Goal: Task Accomplishment & Management: Use online tool/utility

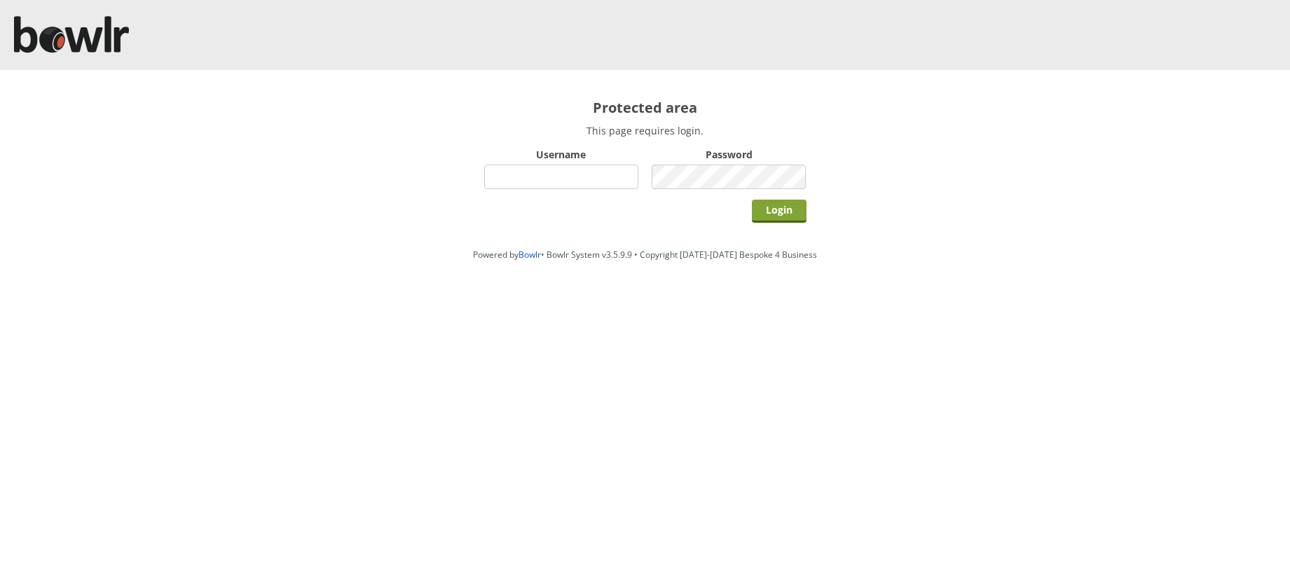
type input "hornseaindoorbowlsclub"
click at [775, 214] on input "Login" at bounding box center [779, 211] width 55 height 23
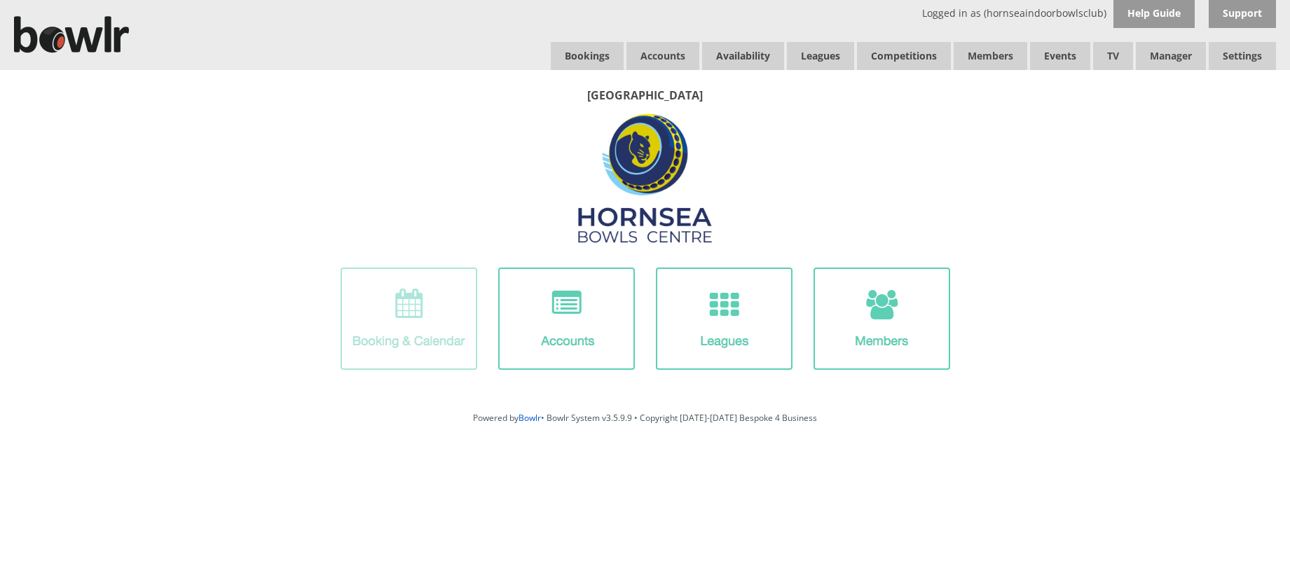
click at [468, 304] on img at bounding box center [409, 319] width 137 height 102
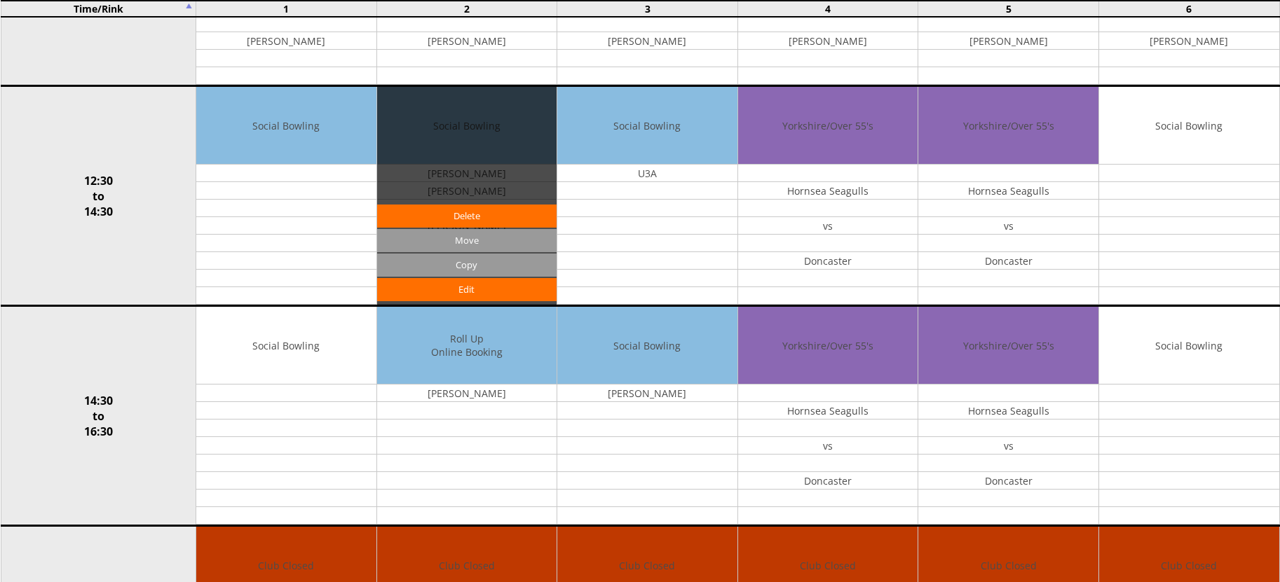
scroll to position [561, 0]
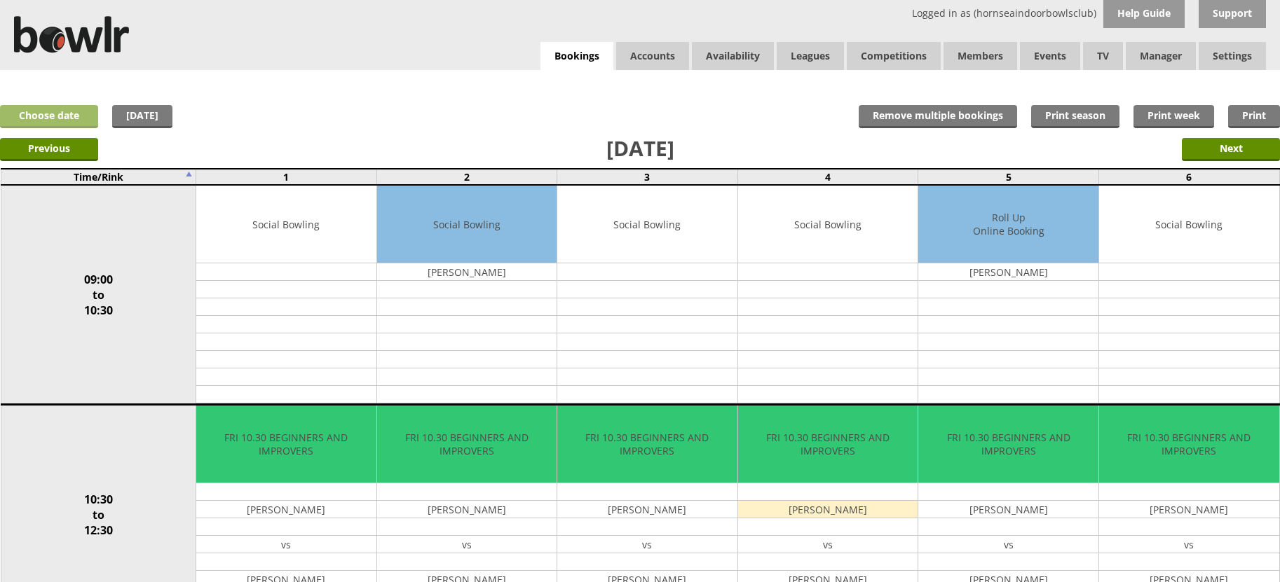
click at [76, 114] on link "Choose date" at bounding box center [49, 116] width 98 height 23
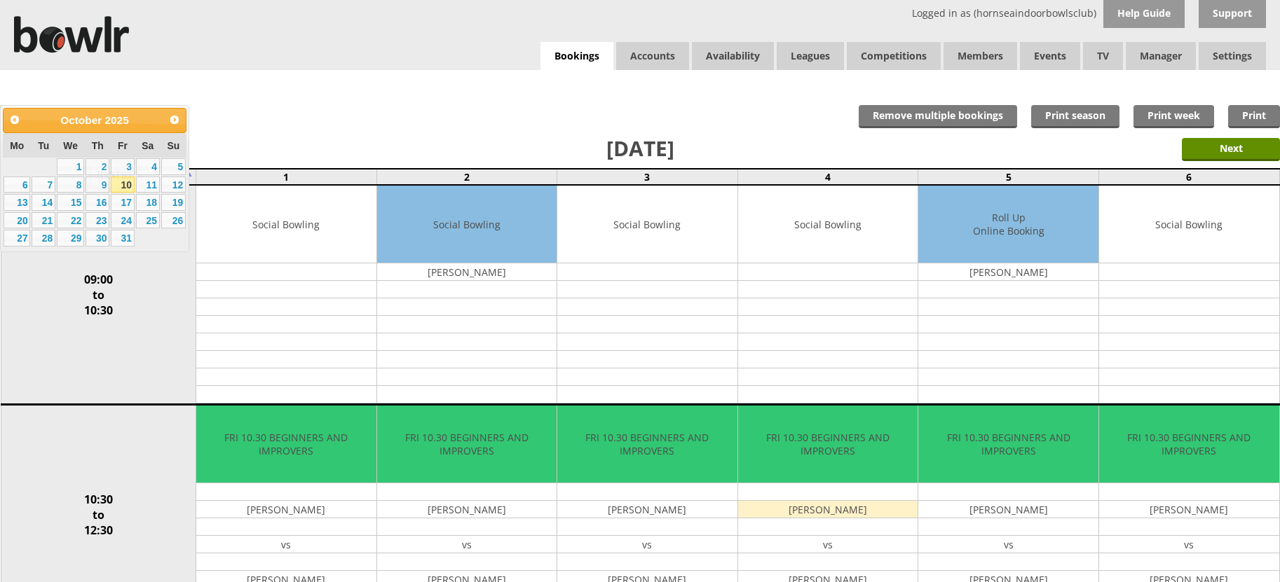
click at [127, 163] on div "[DATE]" at bounding box center [114, 175] width 48 height 27
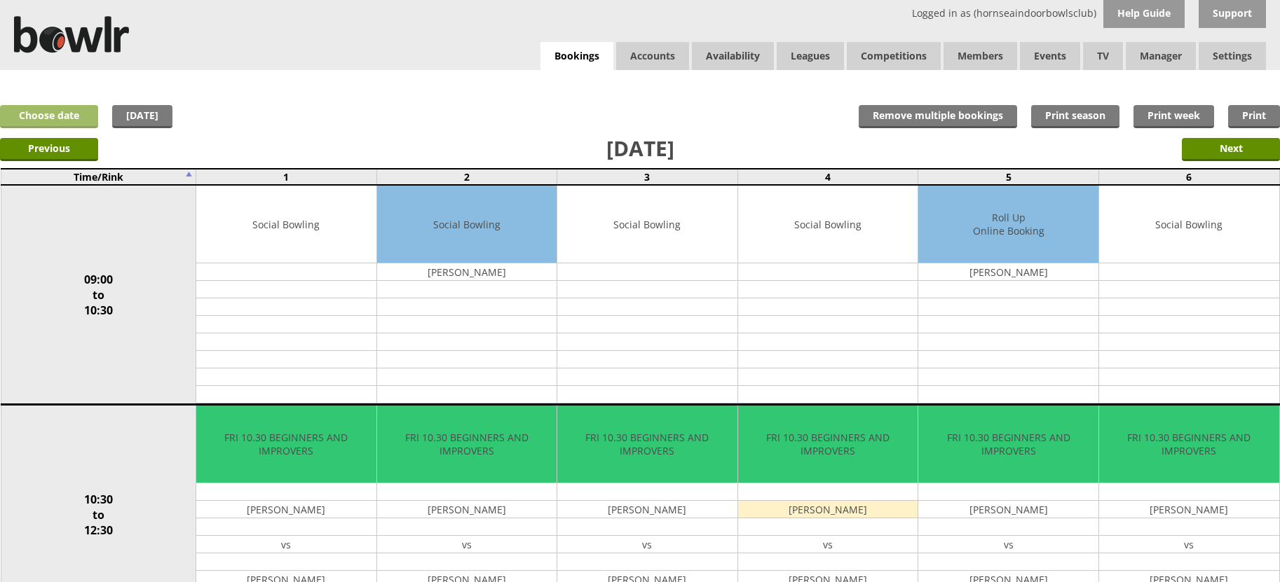
click at [90, 123] on link "Choose date" at bounding box center [49, 116] width 98 height 23
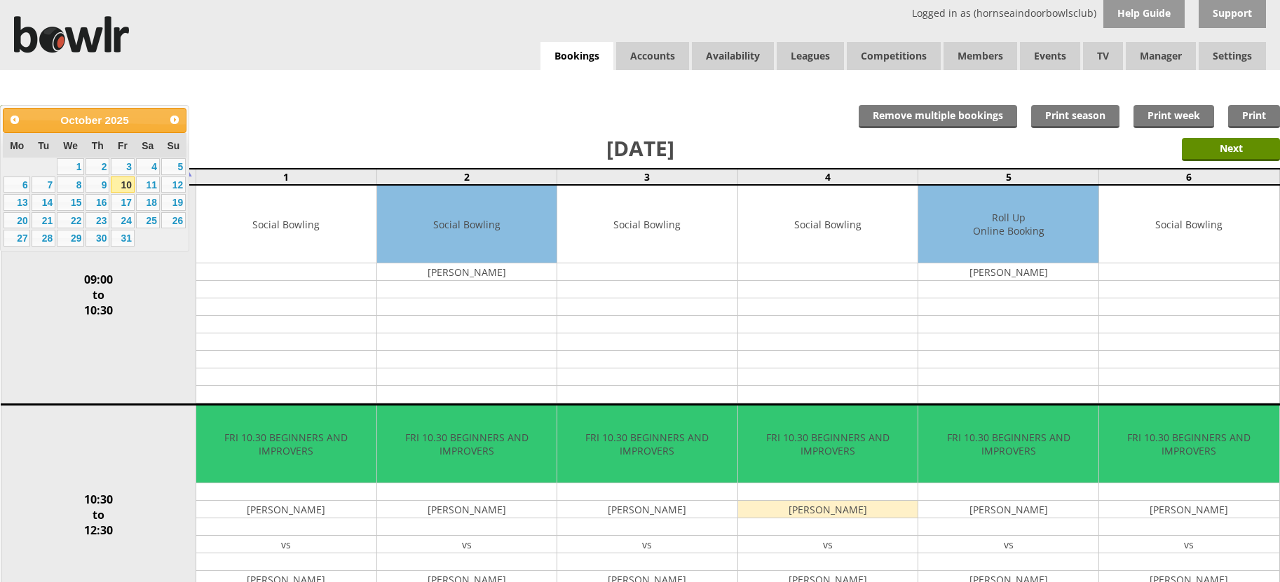
click at [300, 144] on div "Previous Next" at bounding box center [640, 148] width 1280 height 35
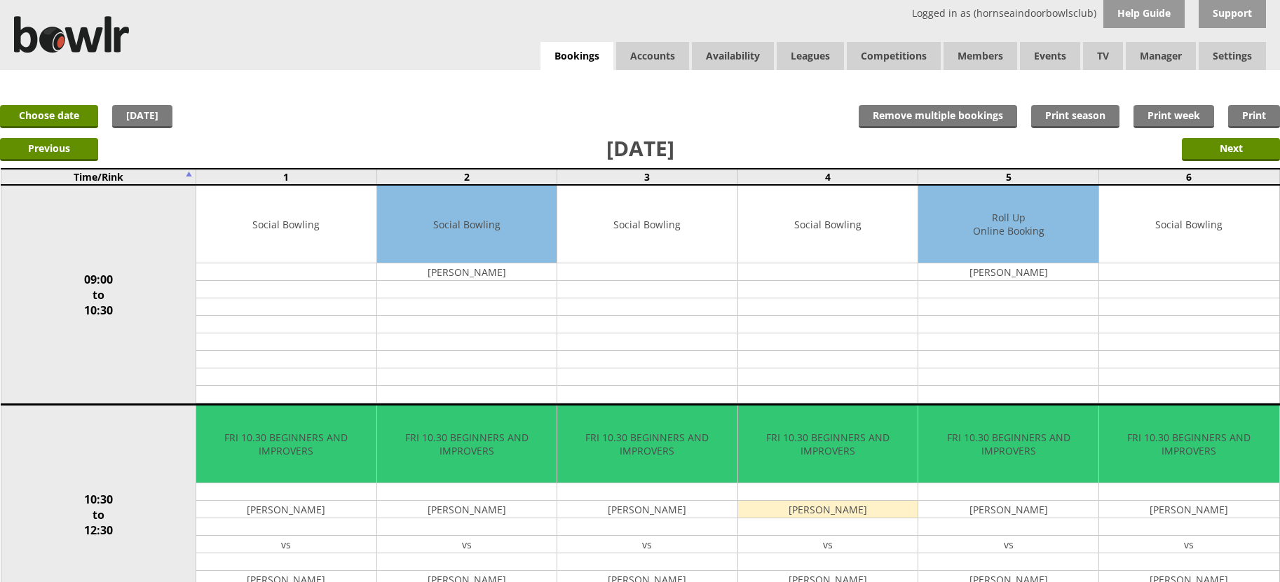
scroll to position [491, 0]
